Goal: Task Accomplishment & Management: Complete application form

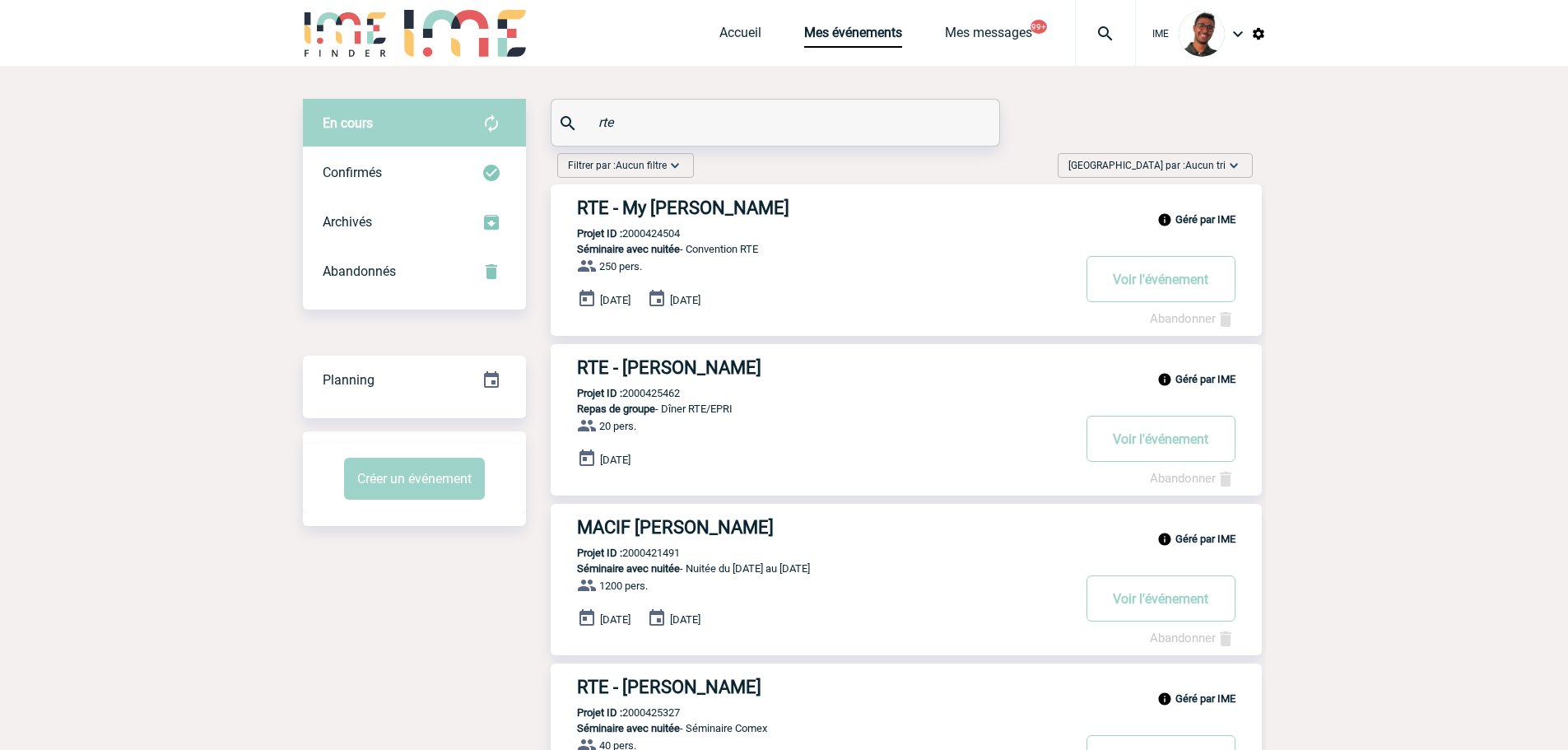
scroll to position [27, 0]
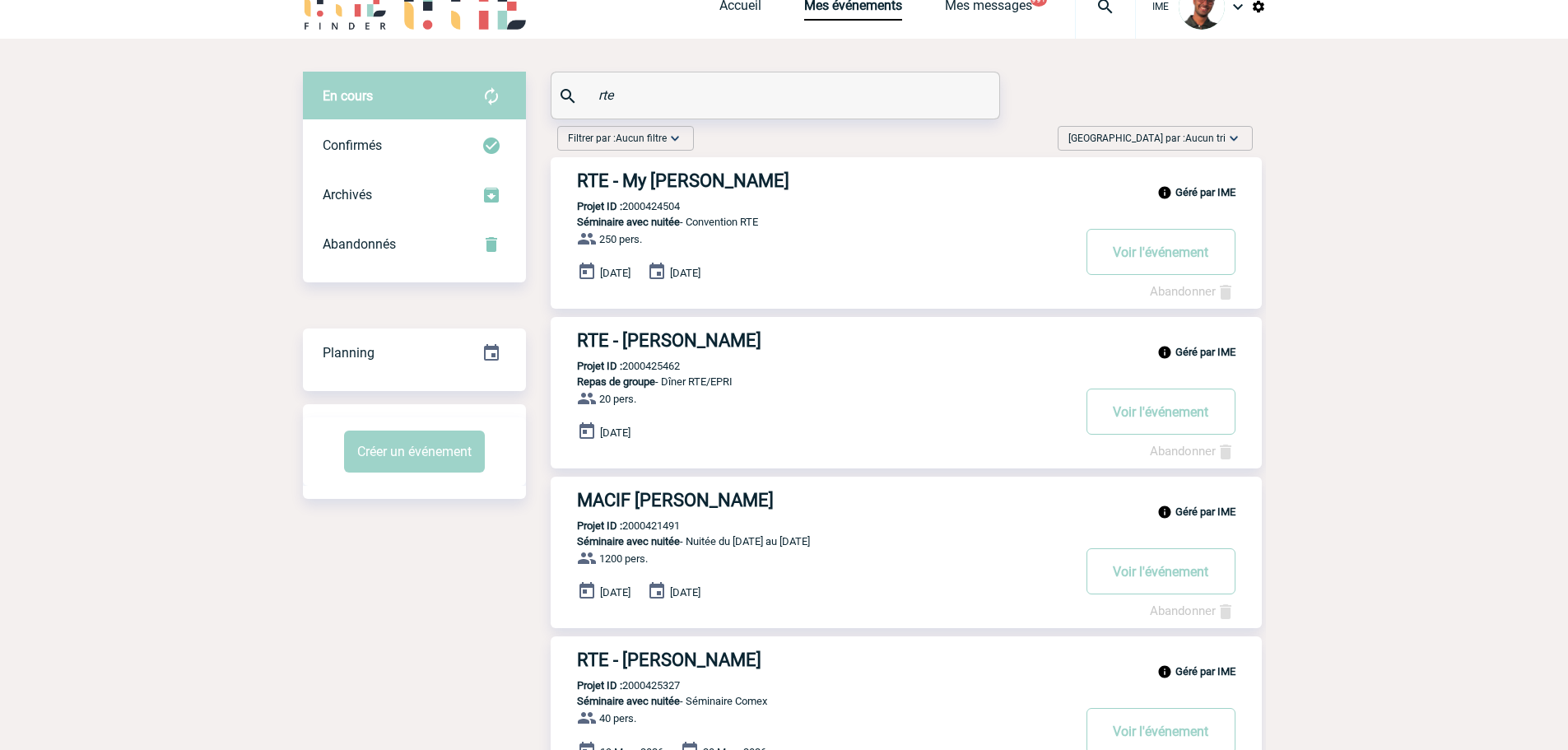
click at [333, 8] on img at bounding box center [346, 6] width 86 height 47
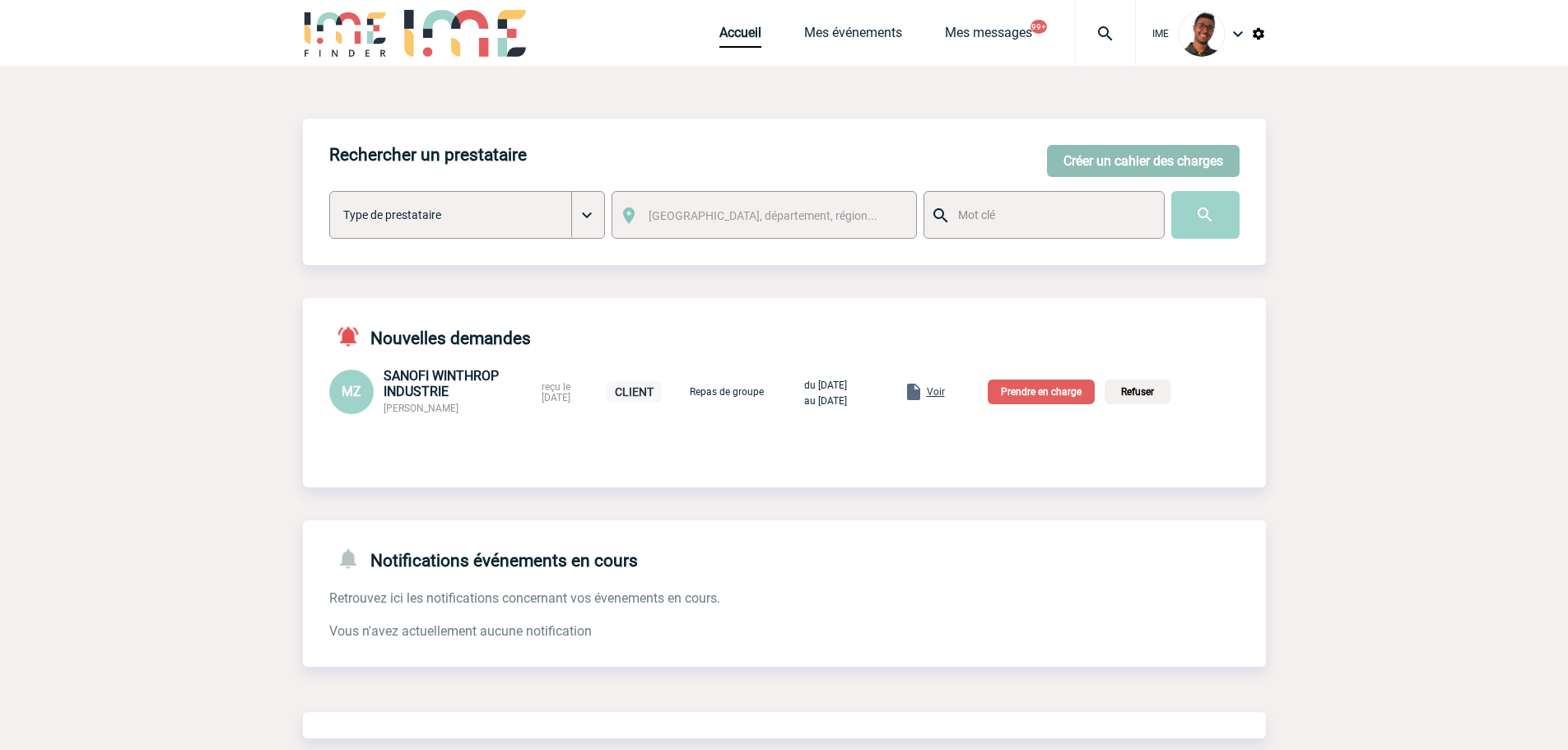
click at [1162, 164] on button "Créer un cahier des charges" at bounding box center [1144, 161] width 193 height 32
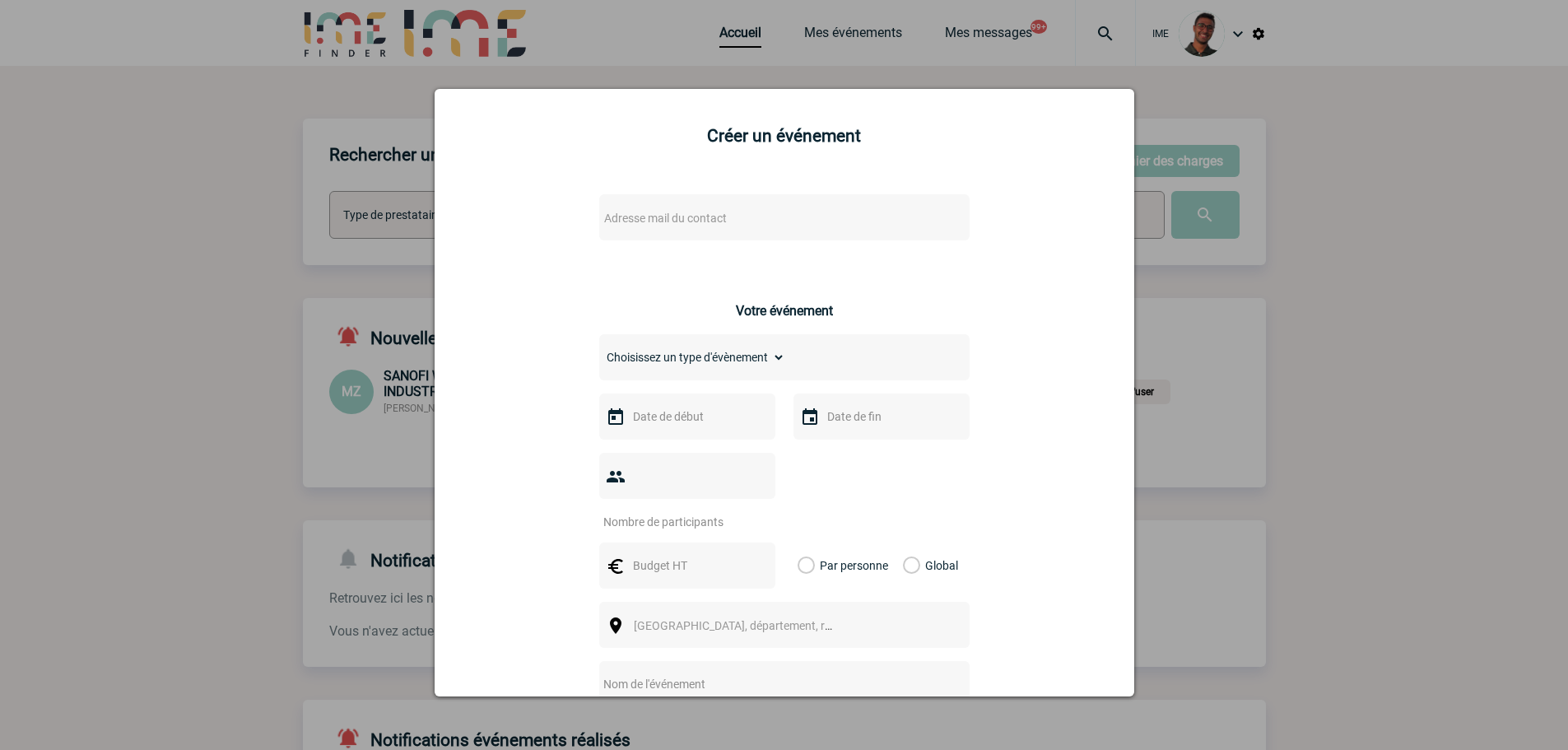
click at [770, 222] on span "Adresse mail du contact" at bounding box center [741, 218] width 288 height 23
type input "rhann"
select select "132659"
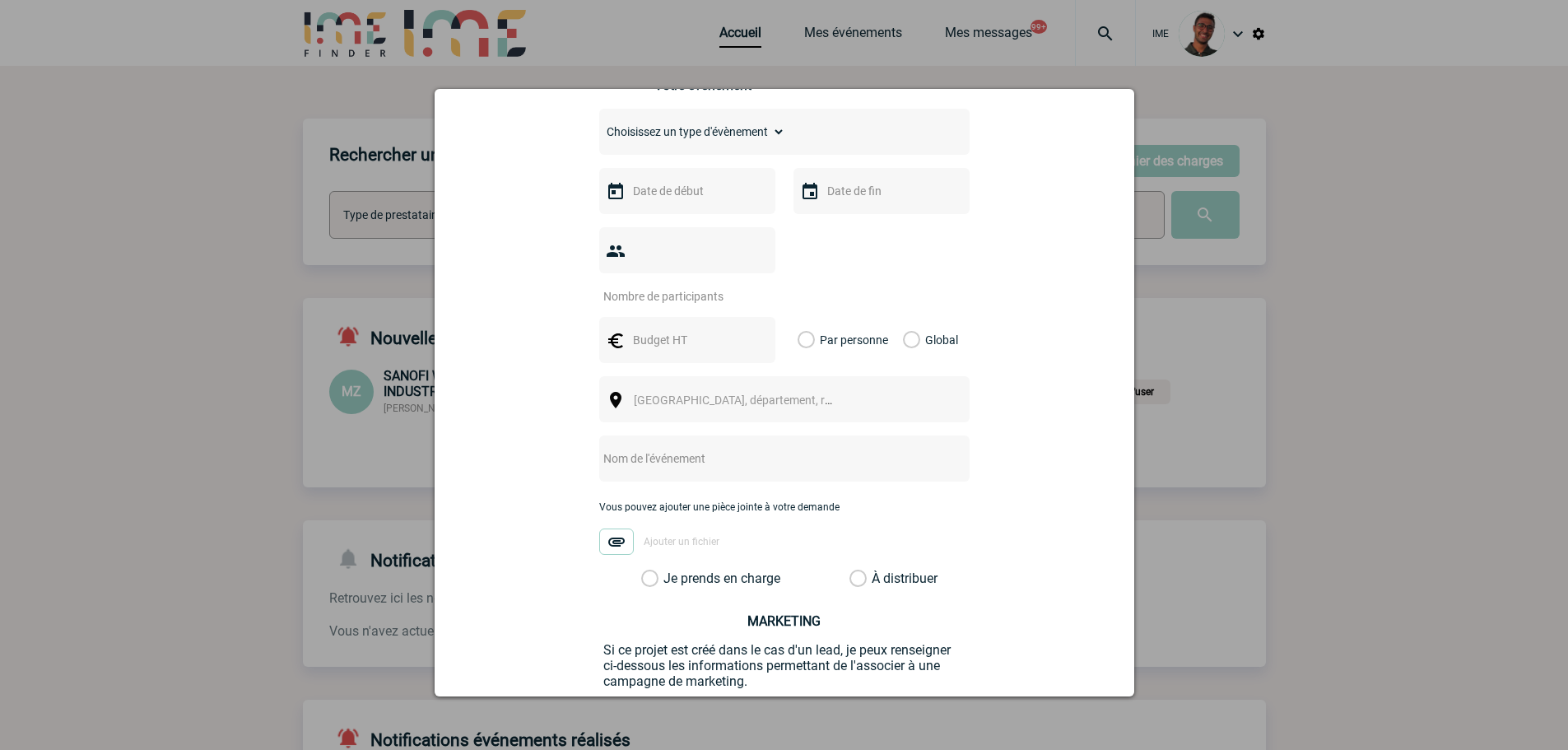
scroll to position [506, 0]
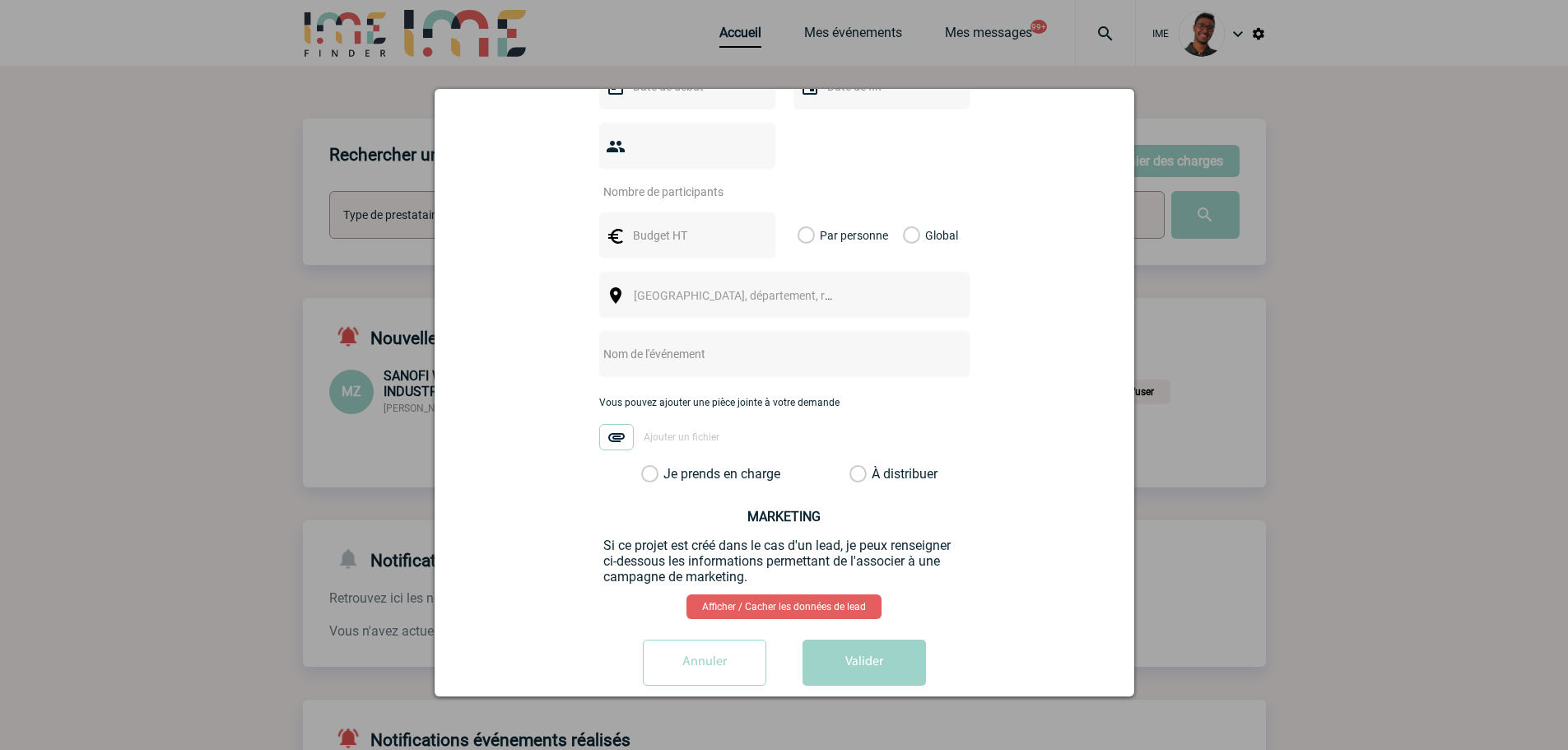
click at [1260, 542] on div at bounding box center [784, 375] width 1568 height 750
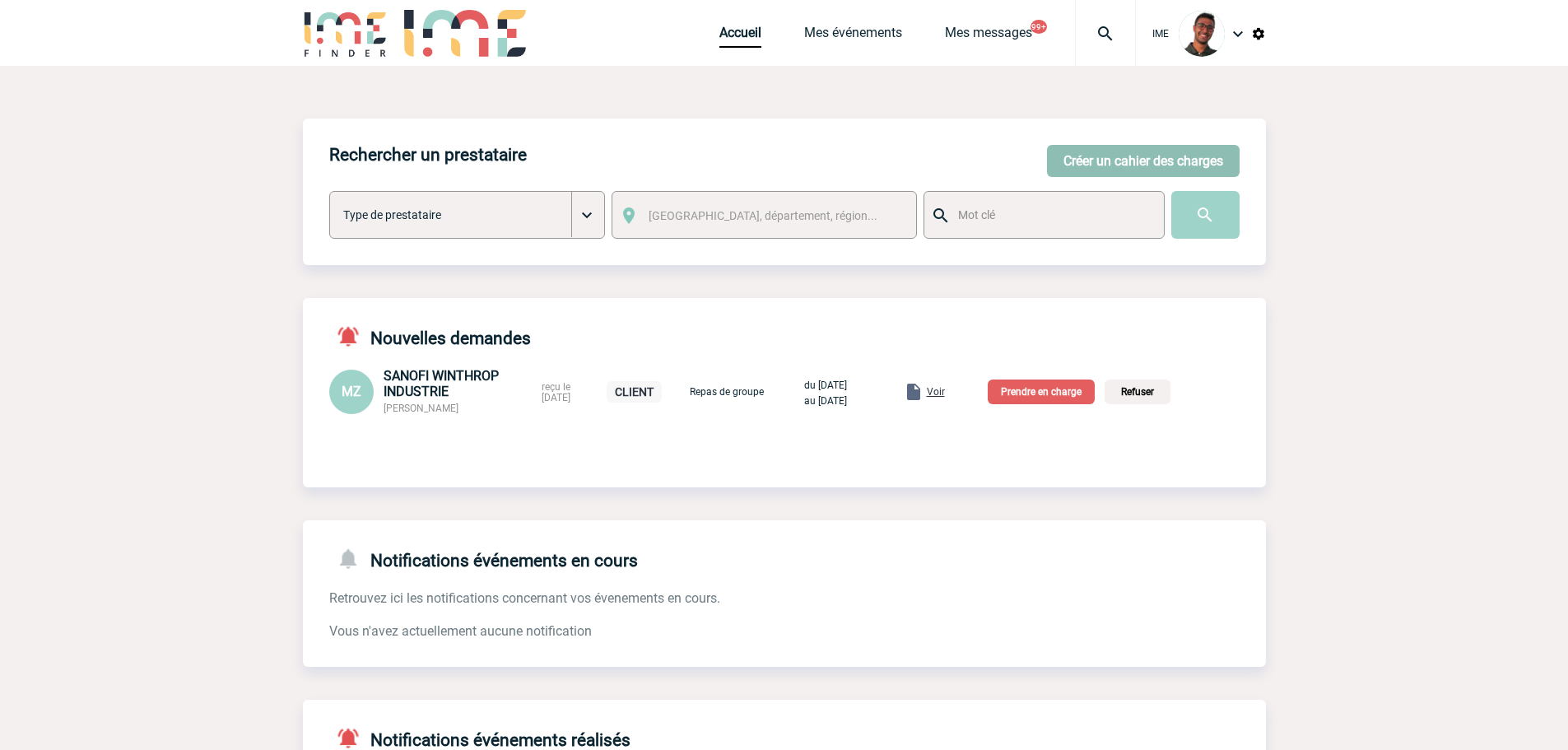
click at [1120, 158] on button "Créer un cahier des charges" at bounding box center [1144, 161] width 193 height 32
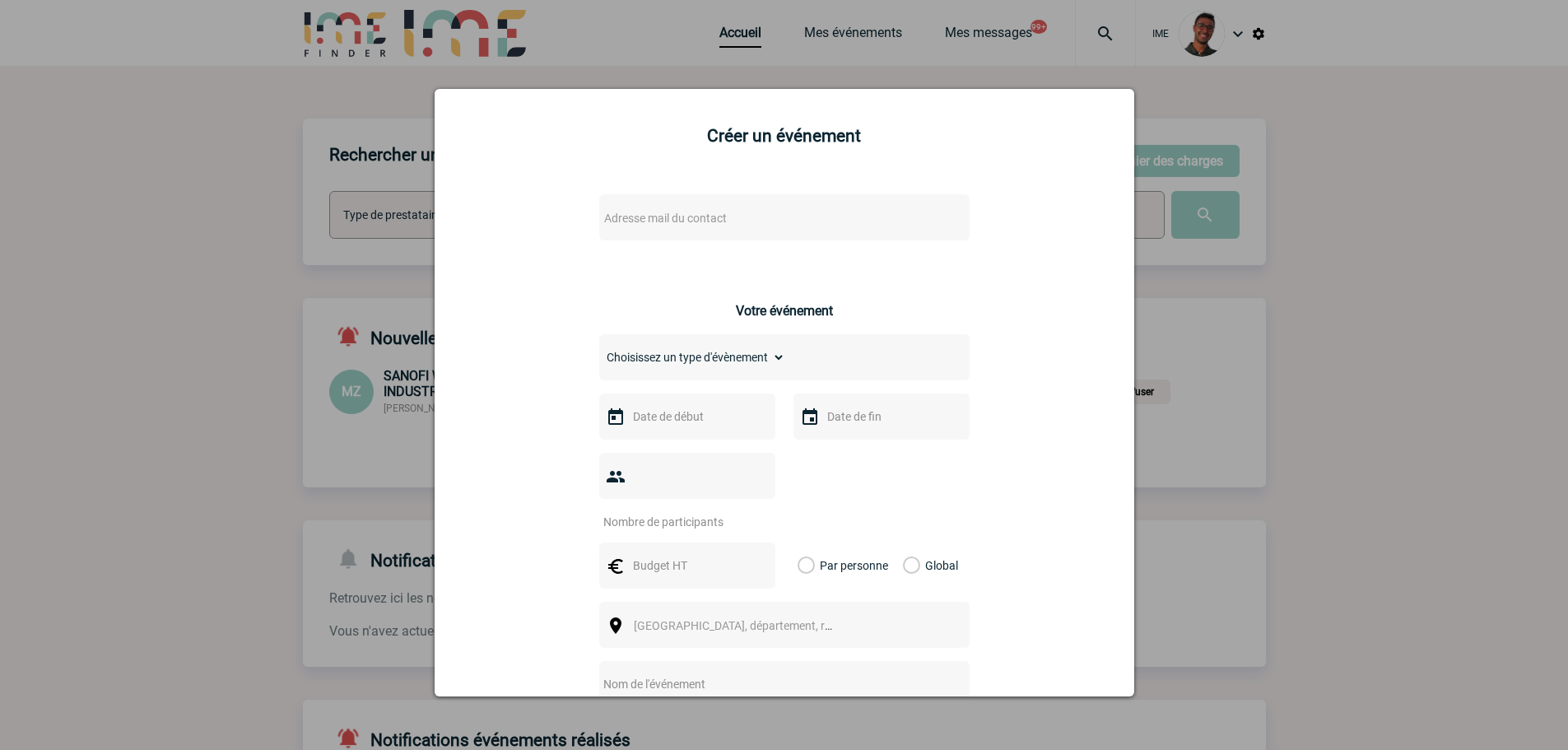
click at [795, 223] on span "Adresse mail du contact" at bounding box center [741, 218] width 288 height 23
type input "l"
type input "marion.frem"
click at [293, 244] on div at bounding box center [784, 375] width 1568 height 750
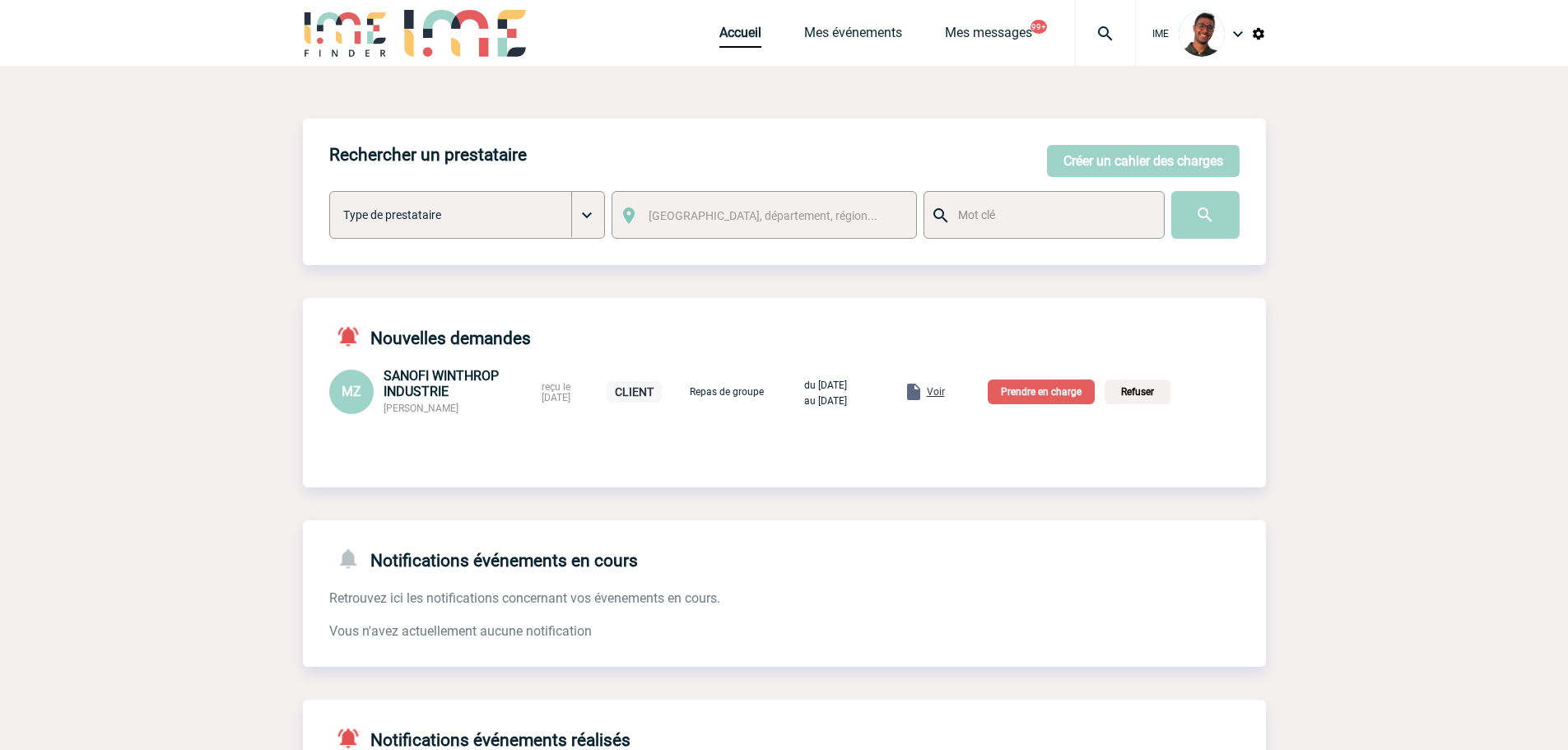
click at [1257, 32] on img at bounding box center [1258, 34] width 15 height 15
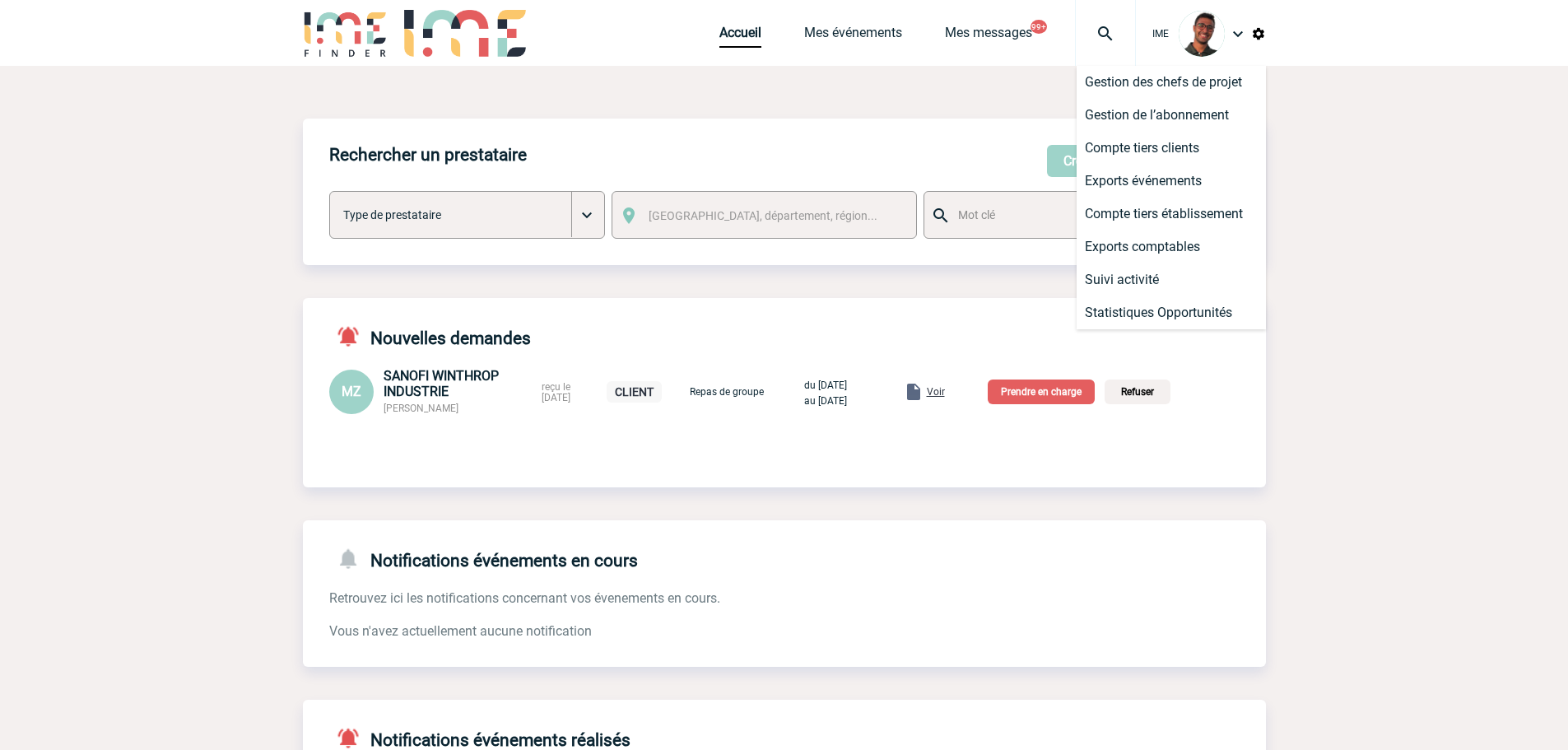
click at [878, 124] on div "Rechercher un prestataire Créer un cahier des charges Créer un cahier des charg…" at bounding box center [784, 191] width 963 height 146
click at [1350, 150] on body "IME Accueil Mes événements" at bounding box center [784, 542] width 1568 height 1083
click at [264, 404] on body "IME Accueil Mes événements" at bounding box center [784, 542] width 1568 height 1083
click at [1257, 32] on img at bounding box center [1258, 34] width 15 height 15
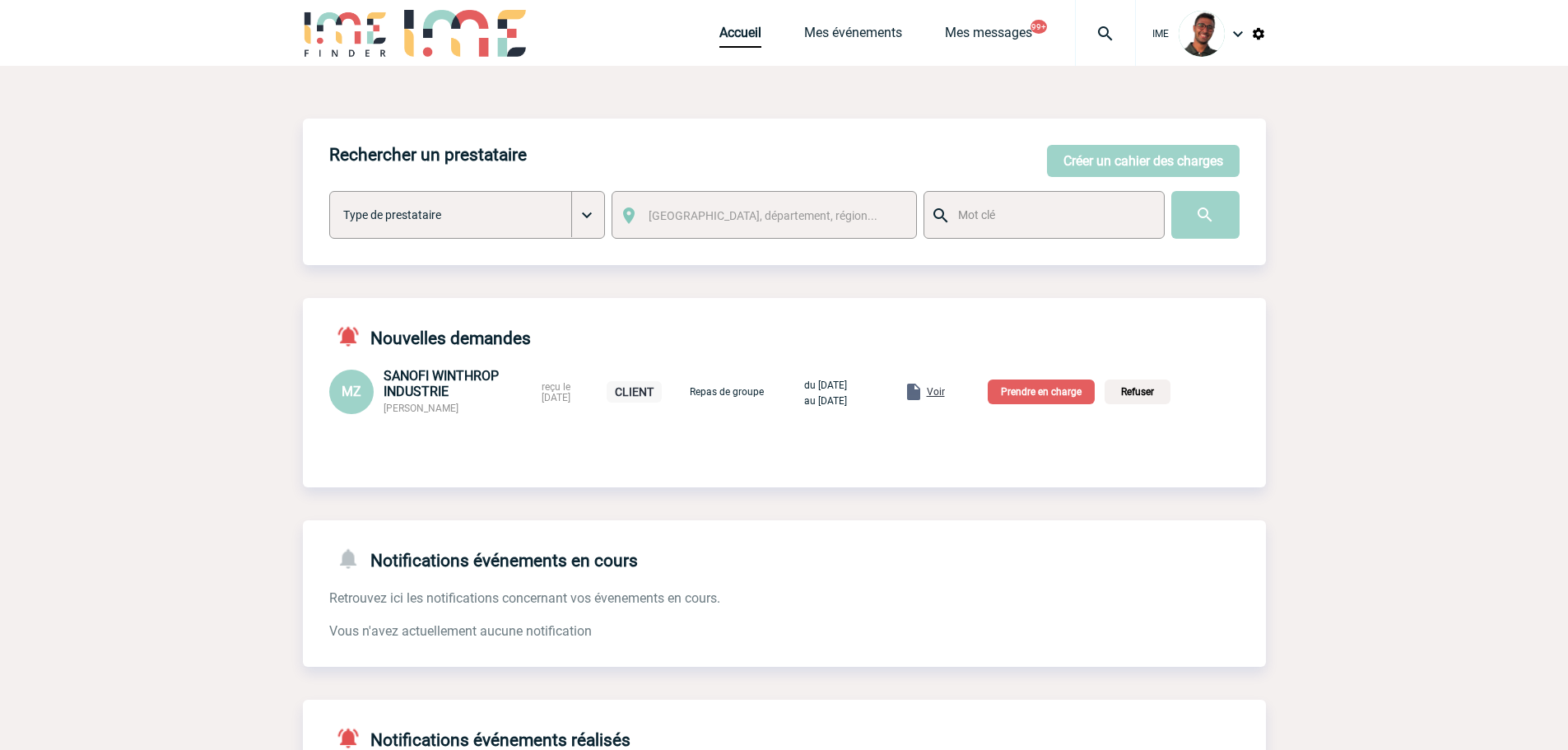
click at [1255, 29] on img at bounding box center [1258, 34] width 15 height 15
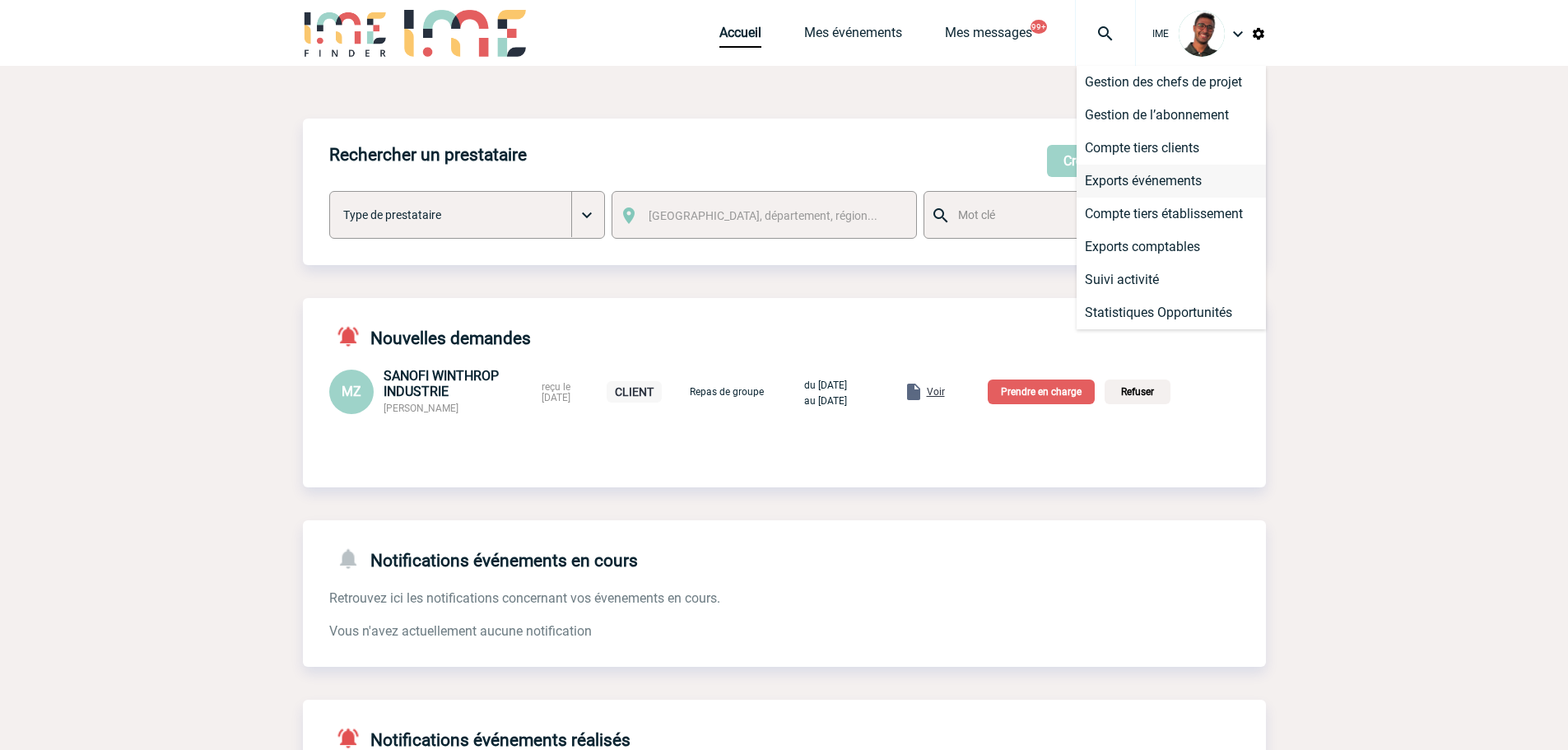
drag, startPoint x: 1184, startPoint y: 171, endPoint x: 1193, endPoint y: 178, distance: 11.4
click at [1193, 178] on li "Exports événements" at bounding box center [1171, 181] width 189 height 32
